Goal: Information Seeking & Learning: Learn about a topic

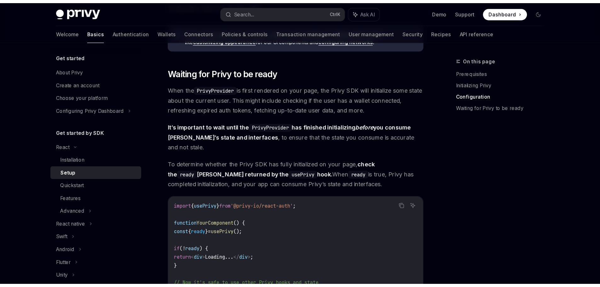
scroll to position [579, 0]
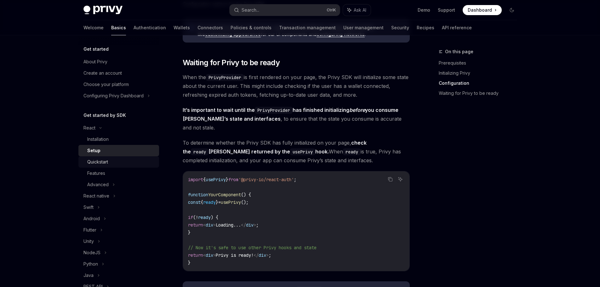
click at [115, 167] on link "Quickstart" at bounding box center [118, 161] width 81 height 11
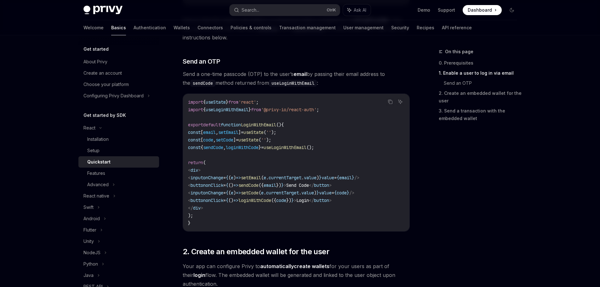
scroll to position [252, 0]
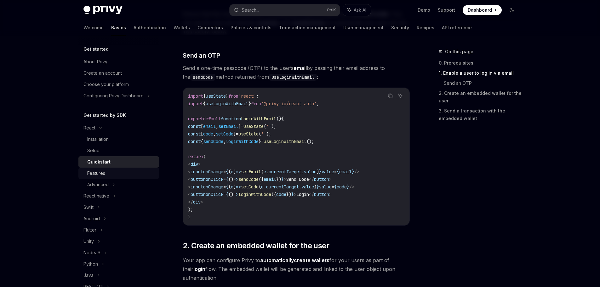
click at [121, 178] on link "Features" at bounding box center [118, 172] width 81 height 11
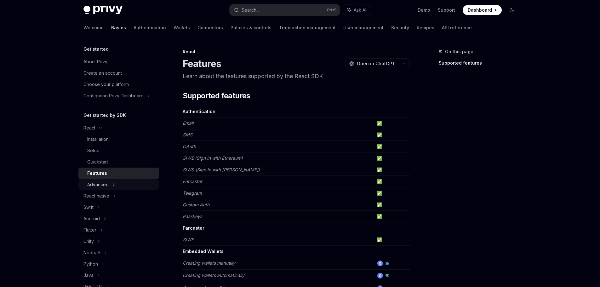
click at [109, 186] on div "Advanced" at bounding box center [118, 184] width 81 height 11
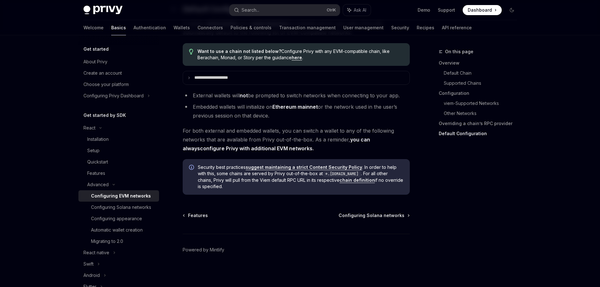
scroll to position [1610, 0]
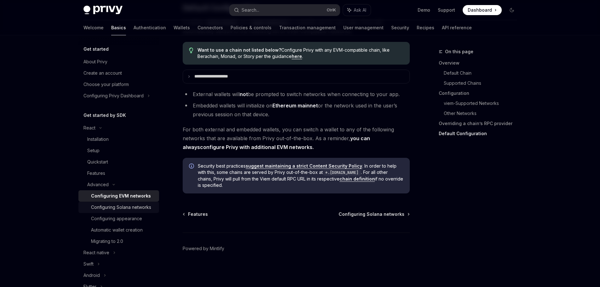
click at [117, 206] on div "Configuring Solana networks" at bounding box center [121, 207] width 60 height 8
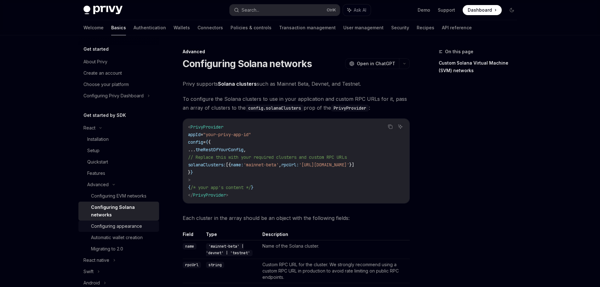
click at [112, 226] on div "Configuring appearance" at bounding box center [116, 226] width 51 height 8
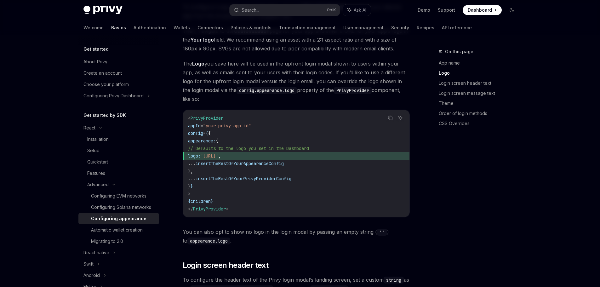
scroll to position [283, 0]
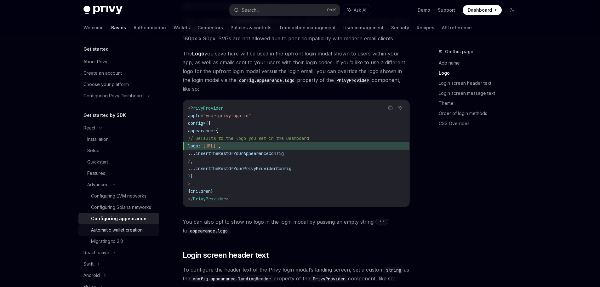
click at [144, 234] on div "Automatic wallet creation" at bounding box center [123, 230] width 64 height 8
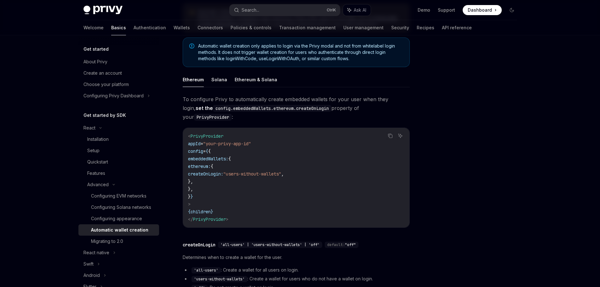
scroll to position [200, 0]
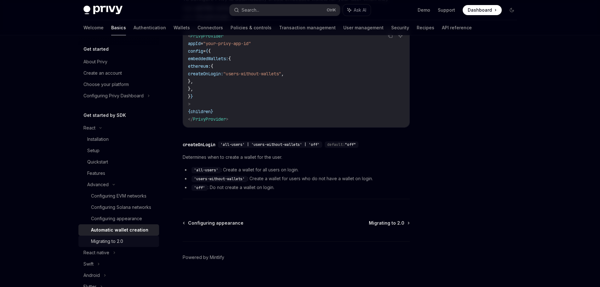
click at [115, 245] on div "Migrating to 2.0" at bounding box center [107, 241] width 32 height 8
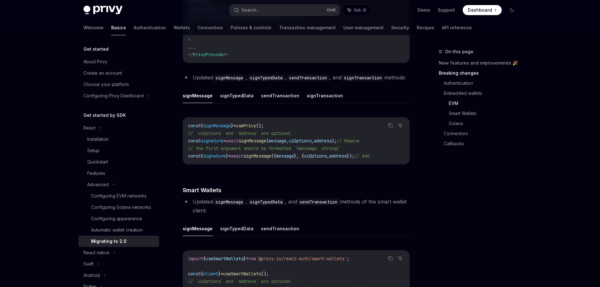
scroll to position [881, 0]
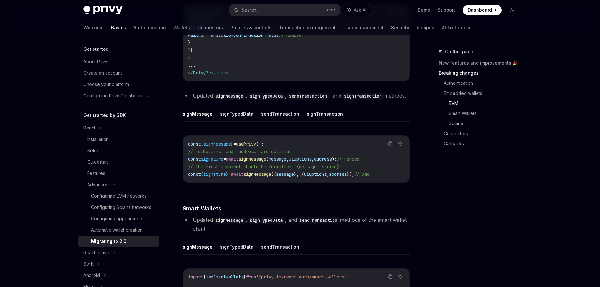
click at [235, 121] on button "signTypedData" at bounding box center [236, 113] width 33 height 15
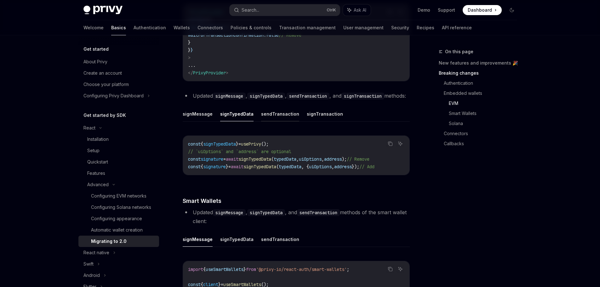
click at [270, 121] on button "sendTransaction" at bounding box center [280, 113] width 38 height 15
click at [318, 121] on button "signTransaction" at bounding box center [325, 113] width 36 height 15
click at [283, 121] on button "sendTransaction" at bounding box center [280, 113] width 38 height 15
click at [246, 121] on button "signTypedData" at bounding box center [236, 113] width 33 height 15
click at [194, 121] on button "signMessage" at bounding box center [198, 113] width 30 height 15
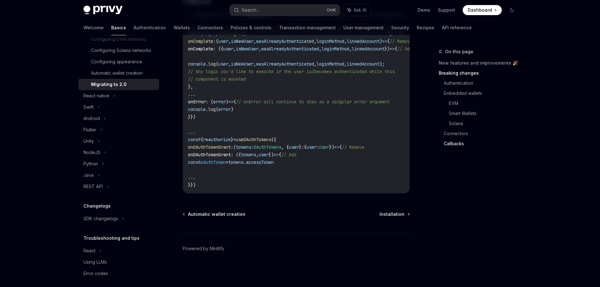
scroll to position [169, 0]
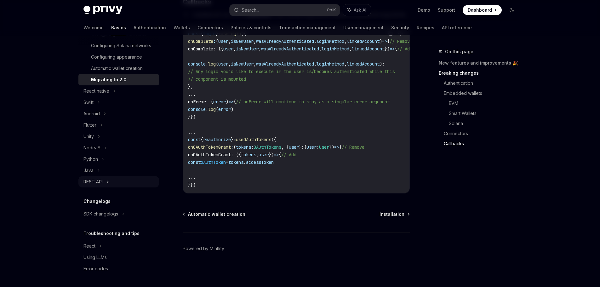
click at [100, 178] on div "REST API" at bounding box center [92, 182] width 19 height 8
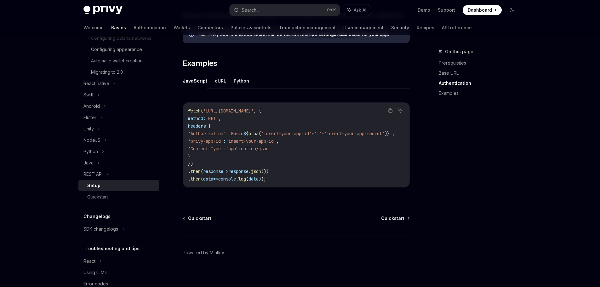
scroll to position [312, 0]
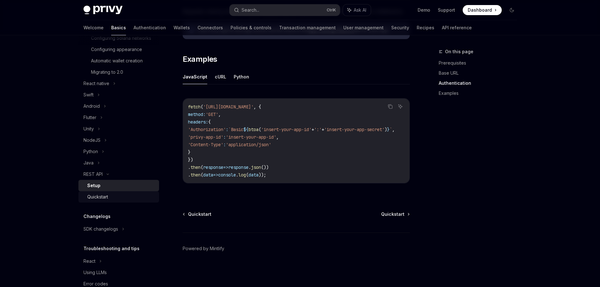
click at [108, 201] on div "Quickstart" at bounding box center [97, 197] width 21 height 8
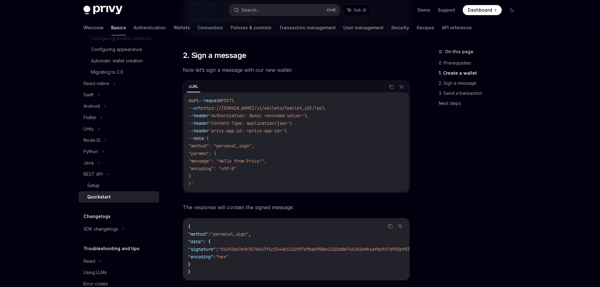
scroll to position [409, 0]
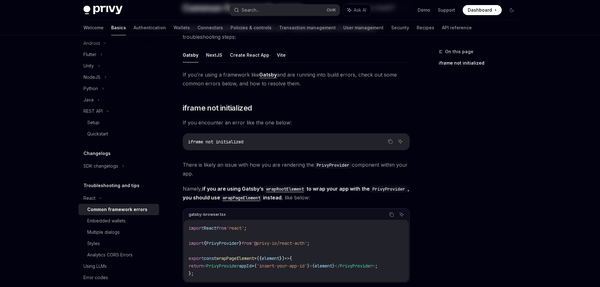
scroll to position [63, 0]
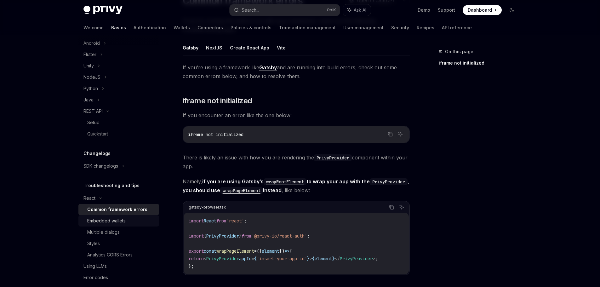
click at [136, 224] on div "Embedded wallets" at bounding box center [121, 221] width 68 height 8
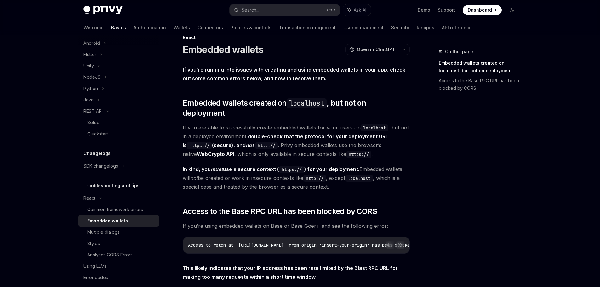
scroll to position [34, 0]
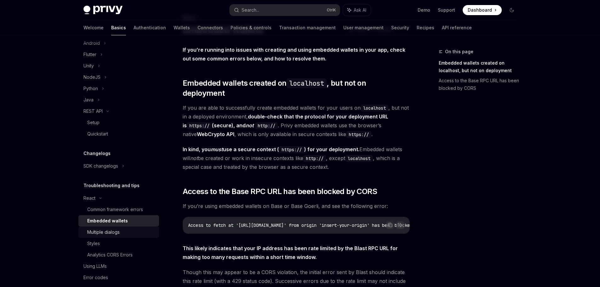
click at [114, 236] on div "Multiple dialogs" at bounding box center [103, 232] width 32 height 8
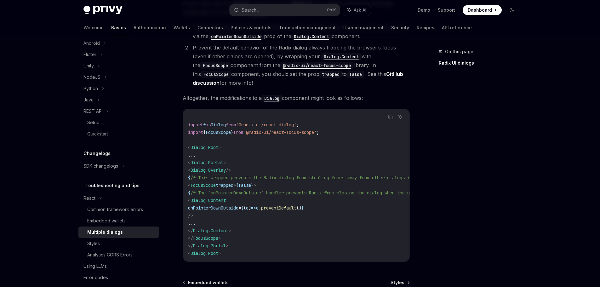
scroll to position [223, 0]
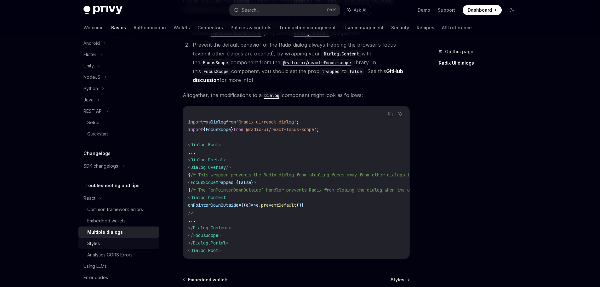
click at [114, 249] on link "Styles" at bounding box center [118, 243] width 81 height 11
type textarea "*"
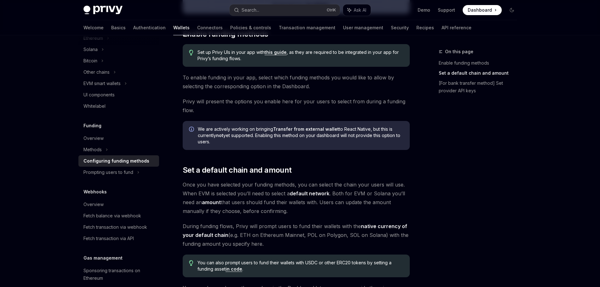
scroll to position [259, 0]
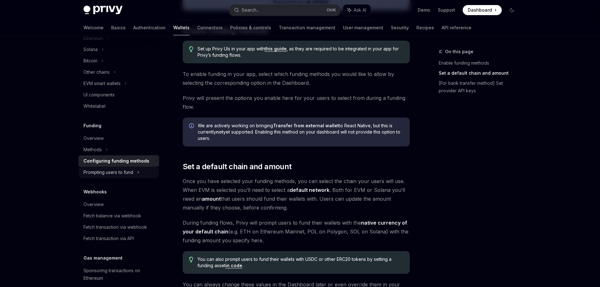
click at [110, 76] on div "Prompting users to fund" at bounding box center [96, 72] width 26 height 8
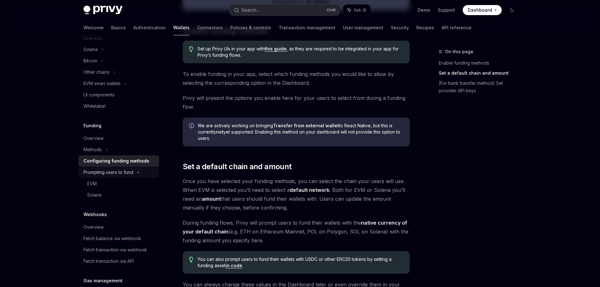
type textarea "*"
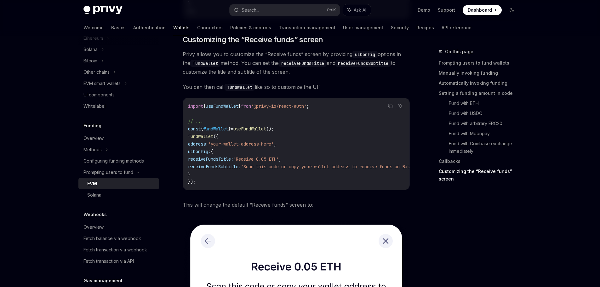
scroll to position [1656, 0]
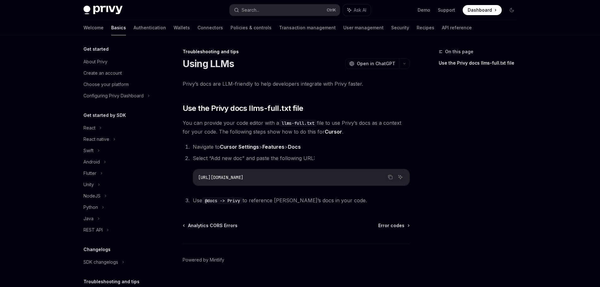
scroll to position [48, 0]
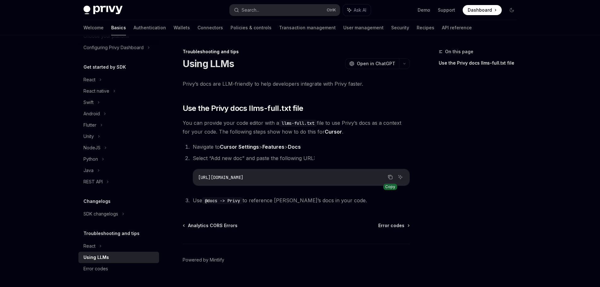
click at [391, 174] on icon "Copy the contents from the code block" at bounding box center [390, 176] width 5 height 5
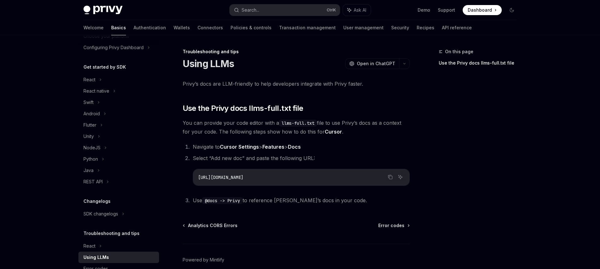
type textarea "*"
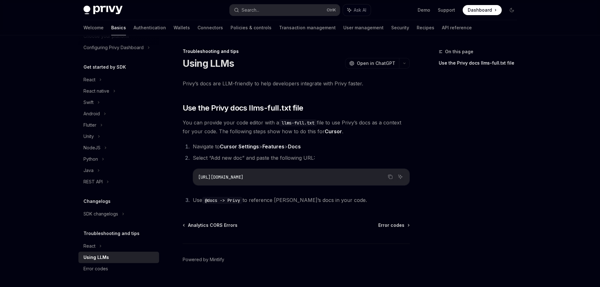
scroll to position [0, 0]
